Goal: Navigation & Orientation: Find specific page/section

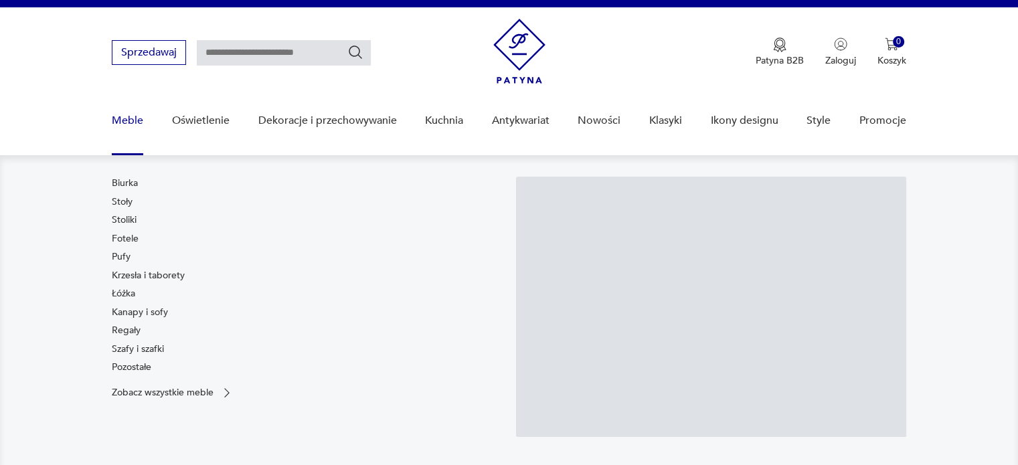
click at [118, 122] on link "Meble" at bounding box center [127, 121] width 31 height 52
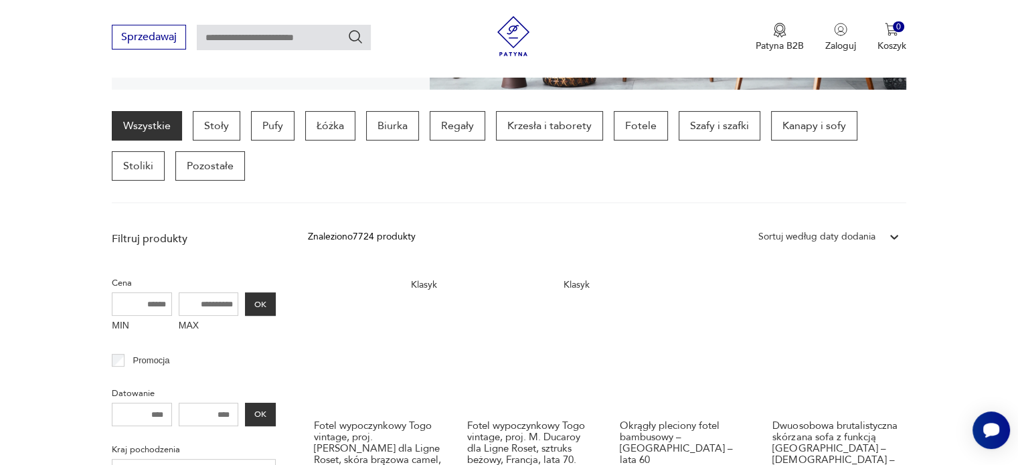
scroll to position [333, 0]
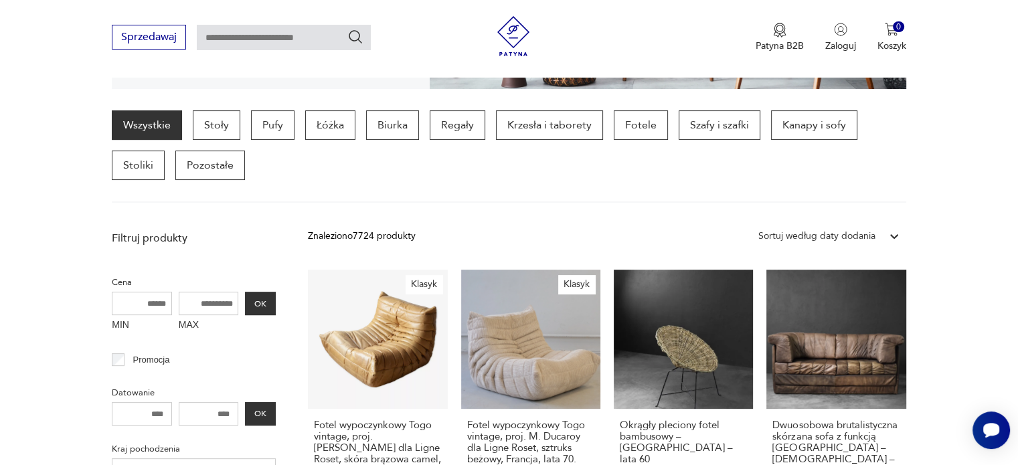
click at [680, 195] on div "Wszystkie Stoły Pufy Łóżka Biurka Regały Krzesła i taborety Fotele Szafy i szaf…" at bounding box center [508, 156] width 793 height 92
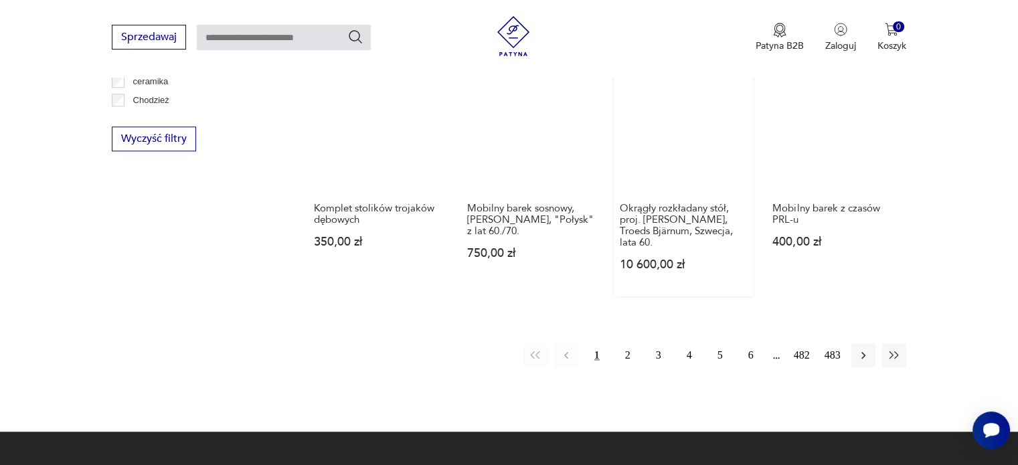
scroll to position [1391, 0]
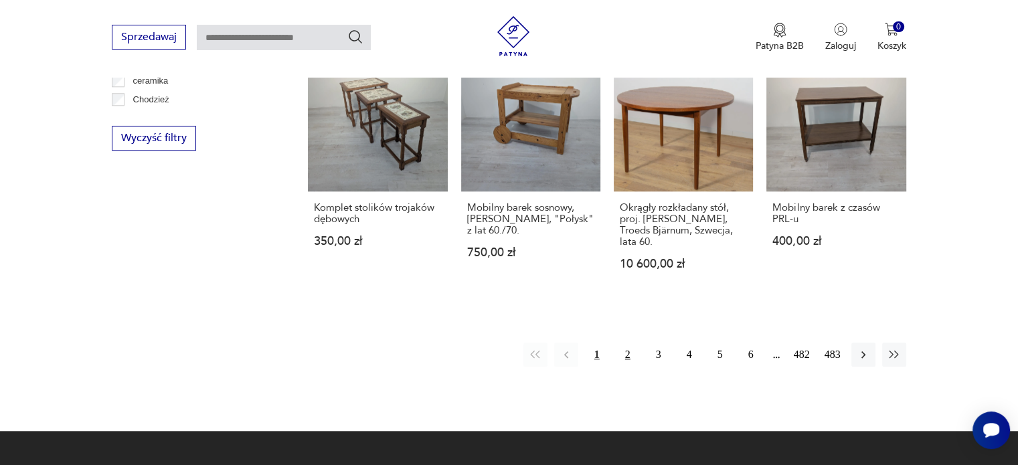
click at [626, 343] on button "2" at bounding box center [628, 355] width 24 height 24
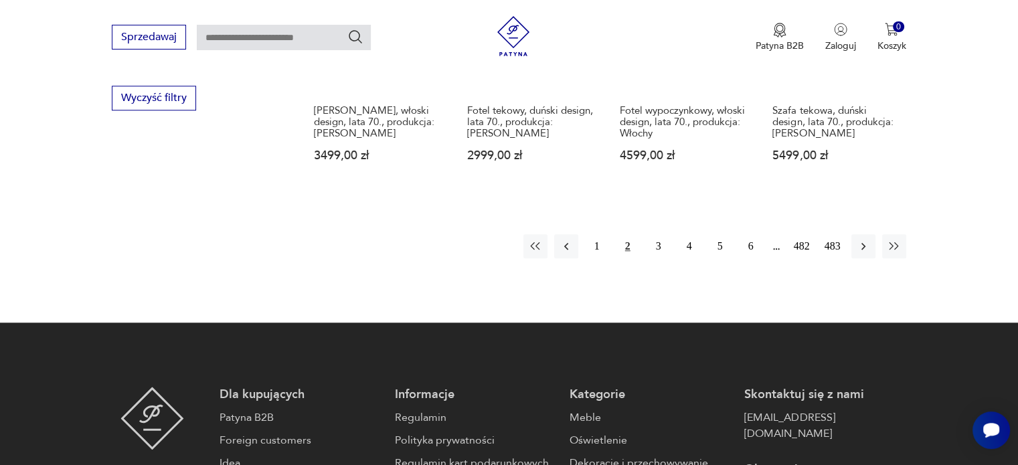
scroll to position [1432, 0]
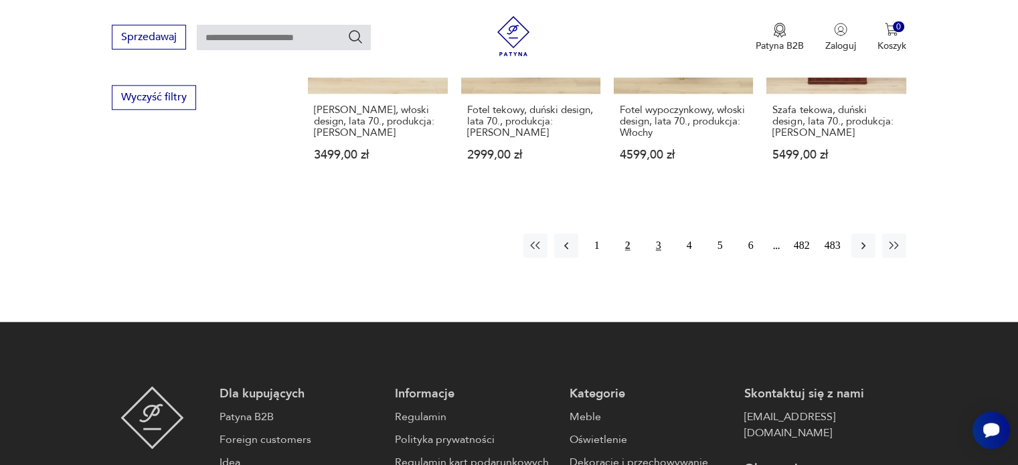
click at [661, 233] on button "3" at bounding box center [658, 245] width 24 height 24
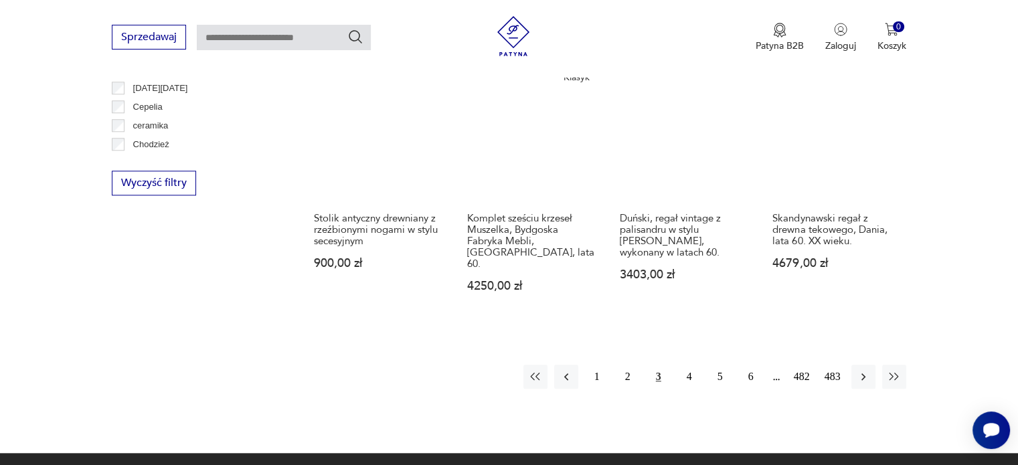
scroll to position [1347, 0]
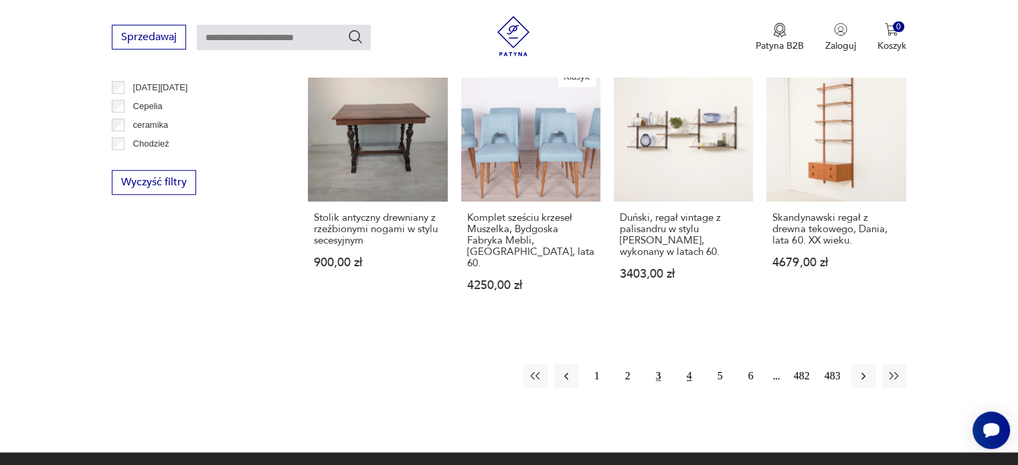
click at [685, 364] on button "4" at bounding box center [689, 376] width 24 height 24
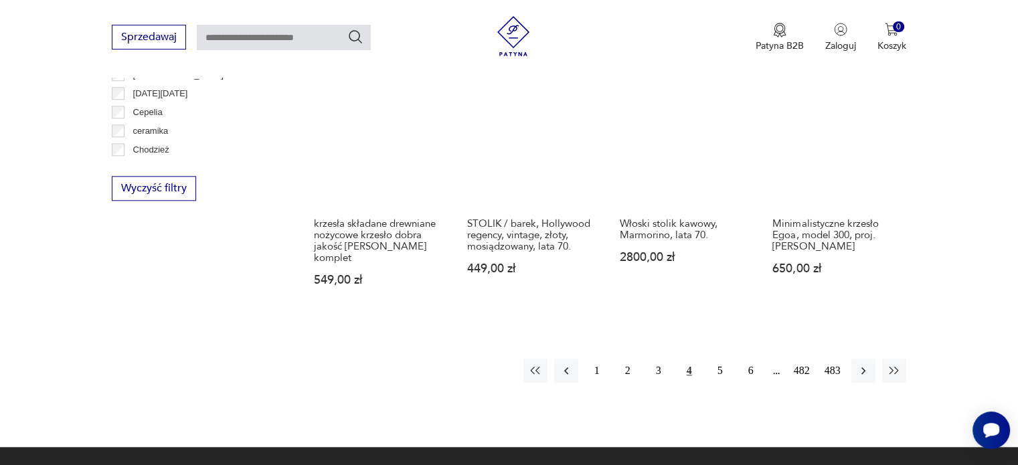
scroll to position [1367, 0]
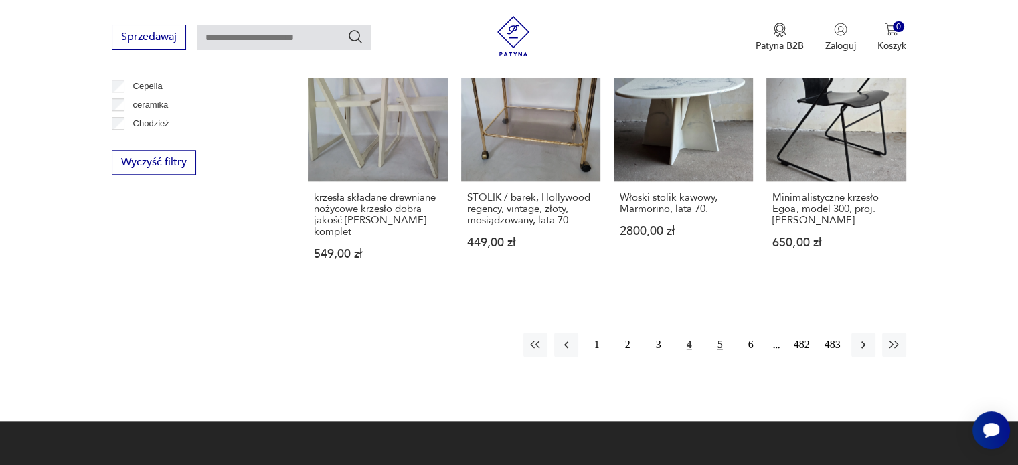
click at [725, 335] on button "5" at bounding box center [720, 345] width 24 height 24
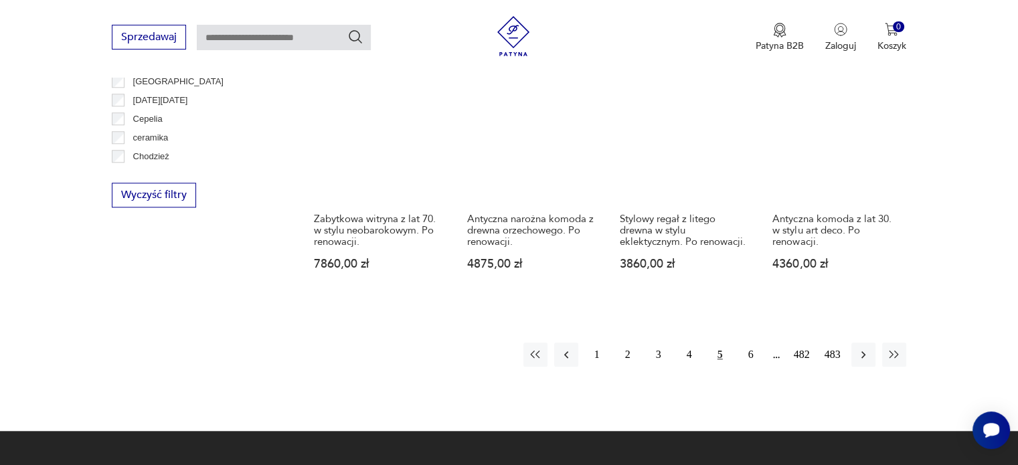
scroll to position [1335, 0]
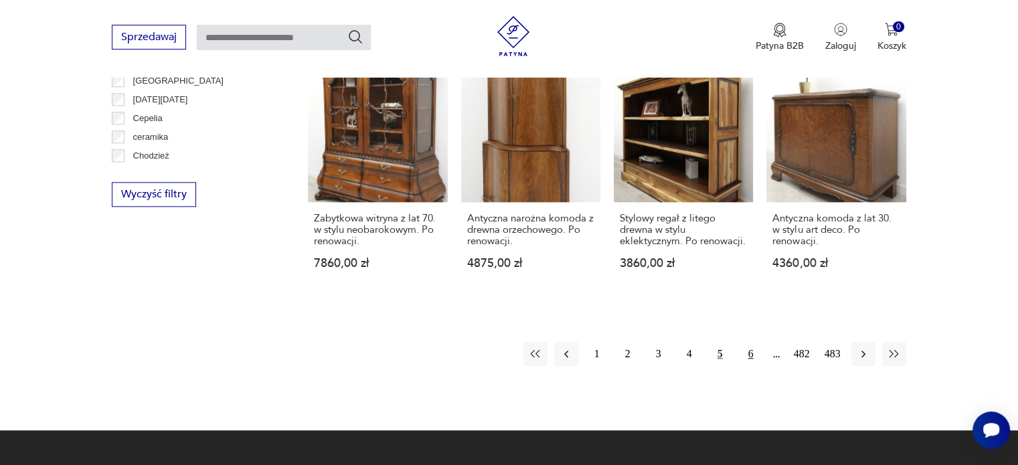
click at [757, 342] on button "6" at bounding box center [751, 354] width 24 height 24
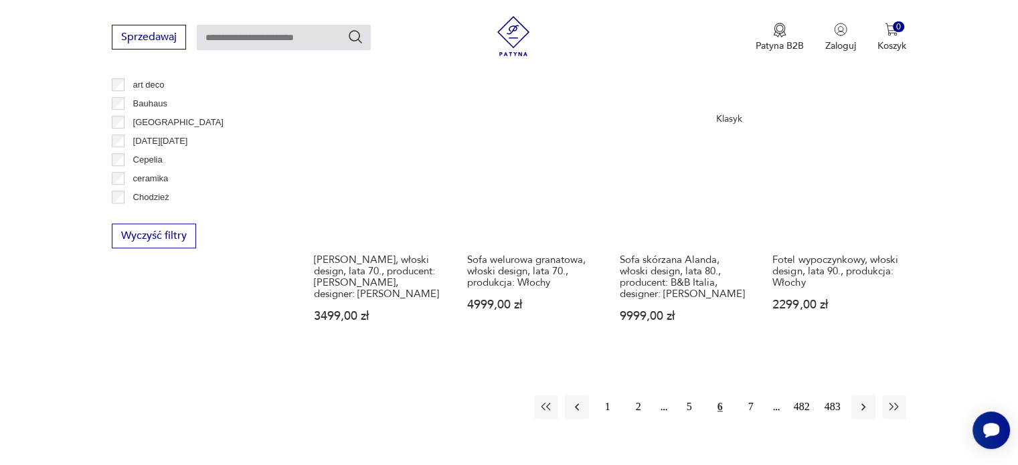
scroll to position [1294, 0]
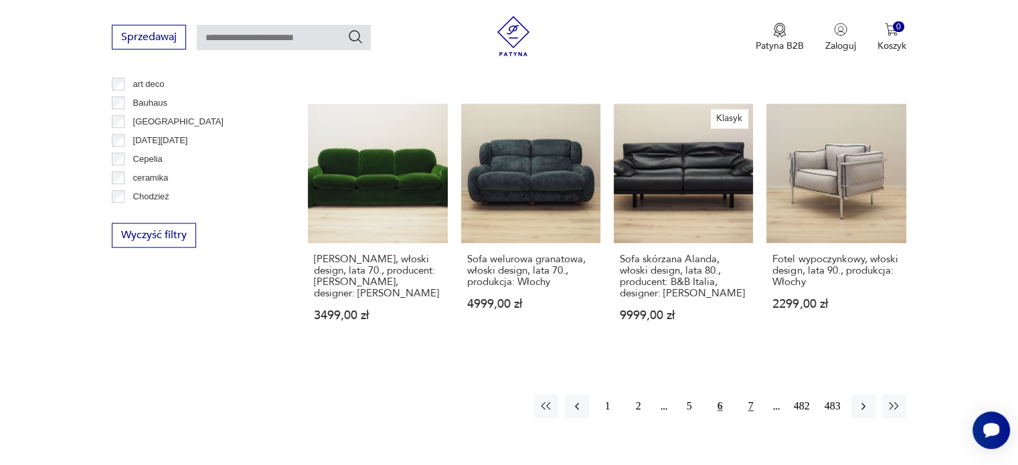
click at [749, 394] on button "7" at bounding box center [751, 406] width 24 height 24
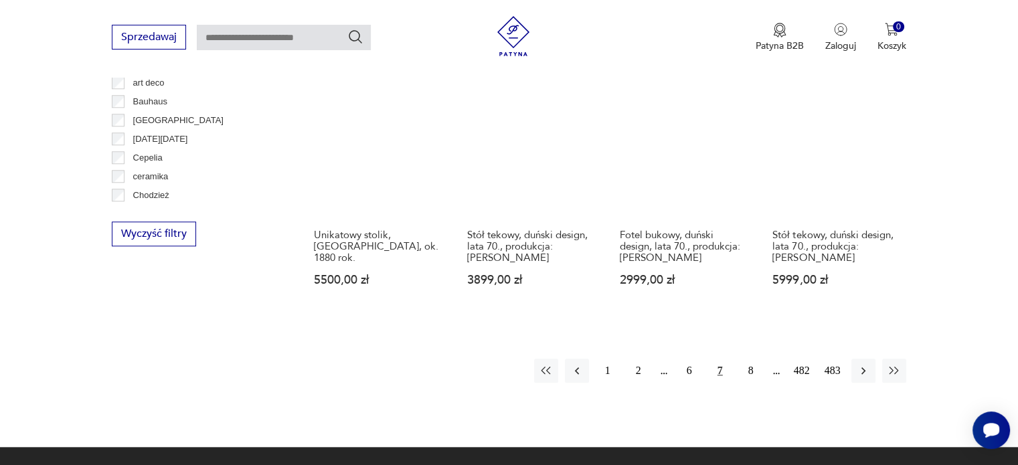
scroll to position [1296, 0]
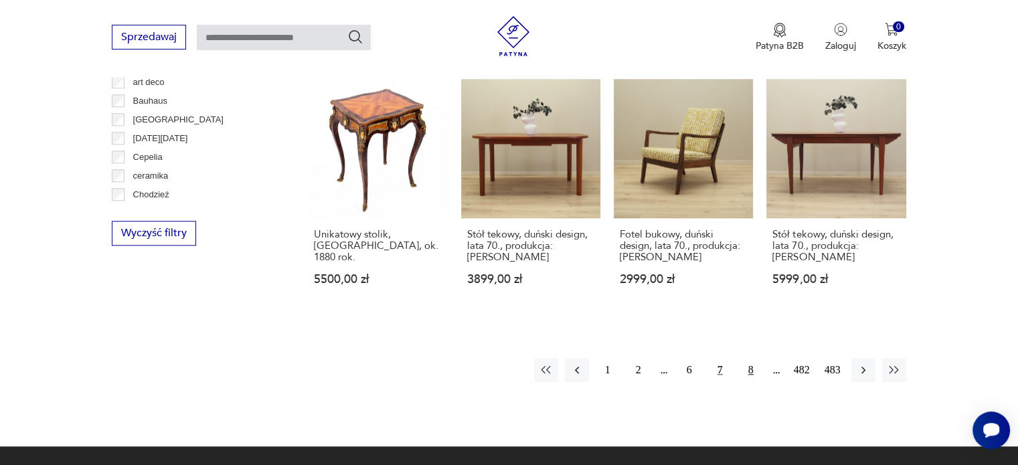
click at [749, 358] on button "8" at bounding box center [751, 370] width 24 height 24
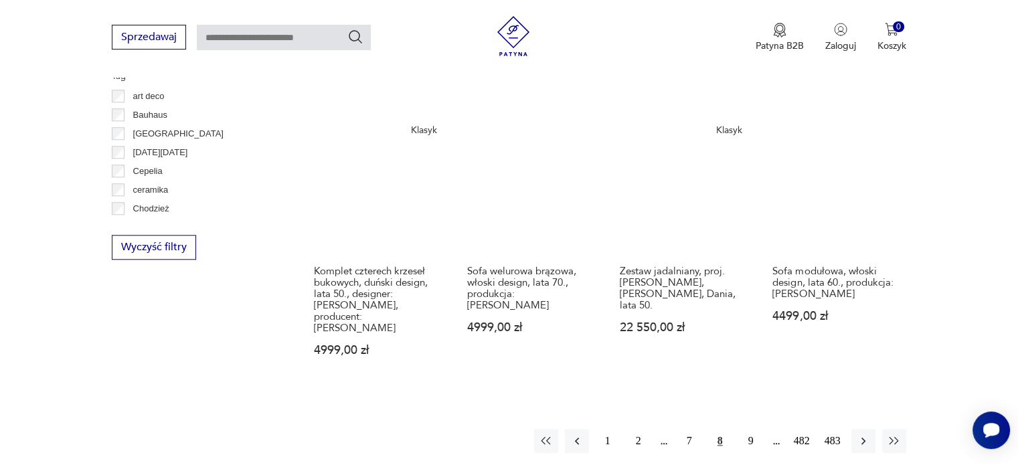
scroll to position [1283, 0]
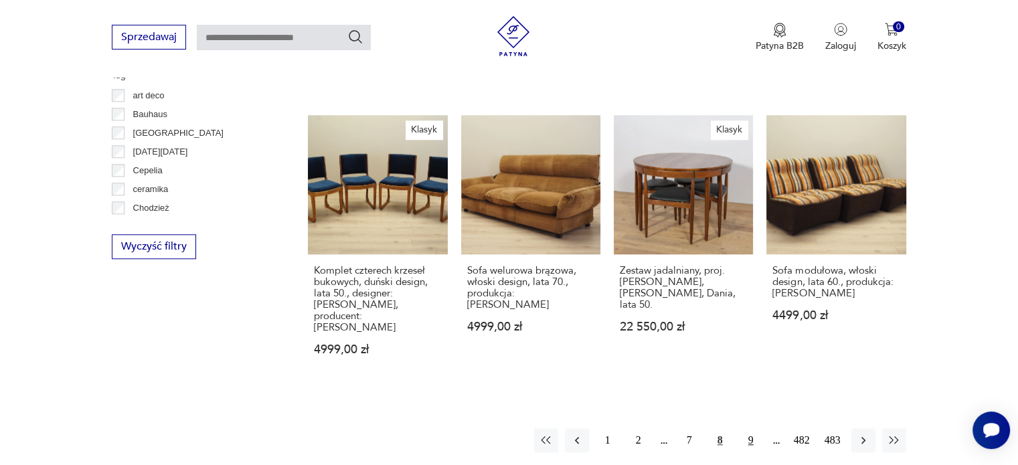
click at [747, 428] on button "9" at bounding box center [751, 440] width 24 height 24
